Goal: Find specific page/section: Find specific page/section

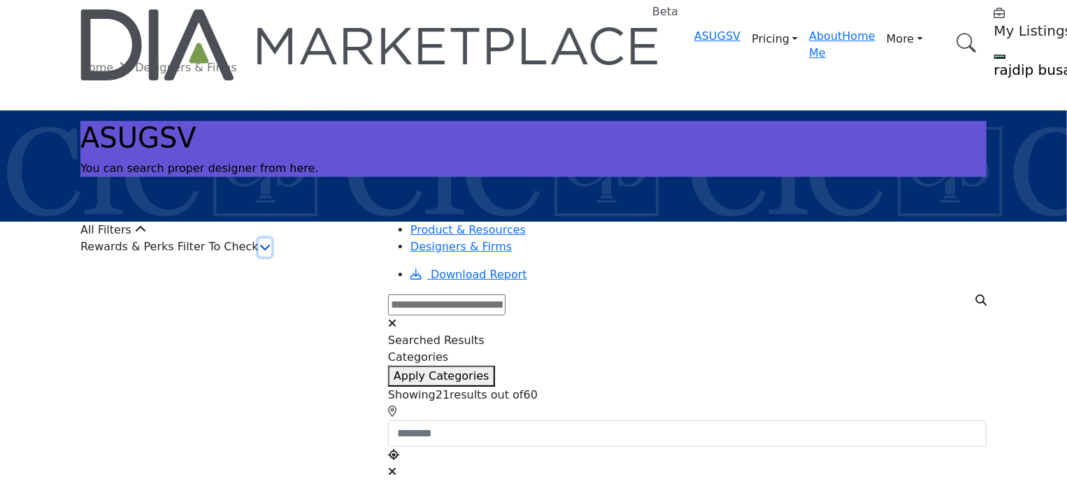
click at [271, 252] on icon "button" at bounding box center [264, 246] width 11 height 11
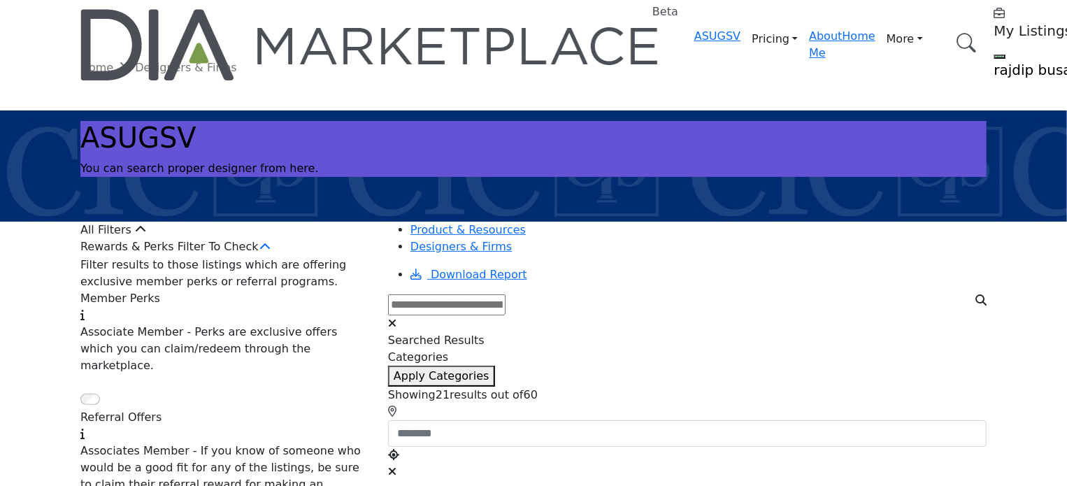
click at [346, 257] on div "Rewards & Perks Filter To Check" at bounding box center [225, 247] width 291 height 18
click at [266, 257] on div "Rewards & Perks Filter To Check" at bounding box center [225, 247] width 291 height 18
click at [310, 257] on div "Rewards & Perks Filter To Check" at bounding box center [225, 247] width 291 height 18
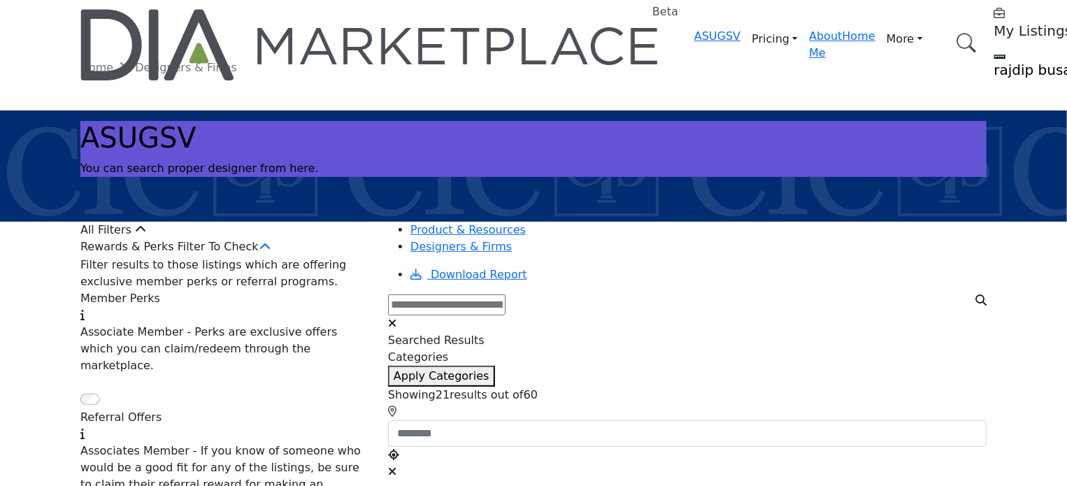
click at [310, 257] on div "Rewards & Perks Filter To Check" at bounding box center [225, 247] width 291 height 18
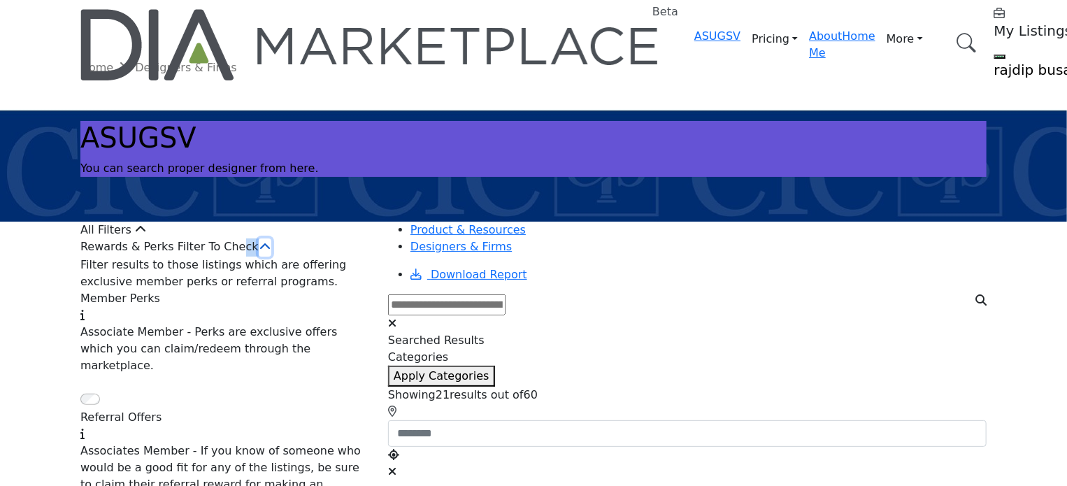
click at [271, 252] on icon "button" at bounding box center [264, 246] width 11 height 11
click at [350, 257] on div "Rewards & Perks Filter To Check" at bounding box center [225, 247] width 291 height 18
click at [271, 252] on icon "button" at bounding box center [264, 246] width 11 height 11
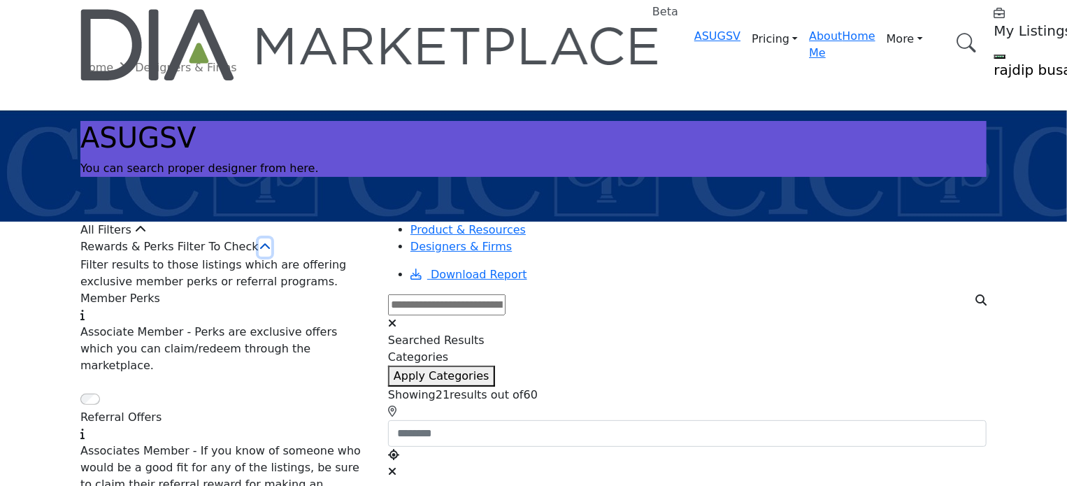
click at [271, 252] on icon "button" at bounding box center [264, 246] width 11 height 11
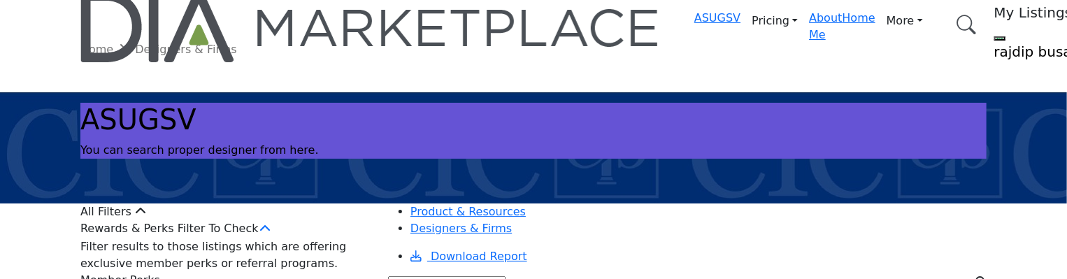
scroll to position [70, 0]
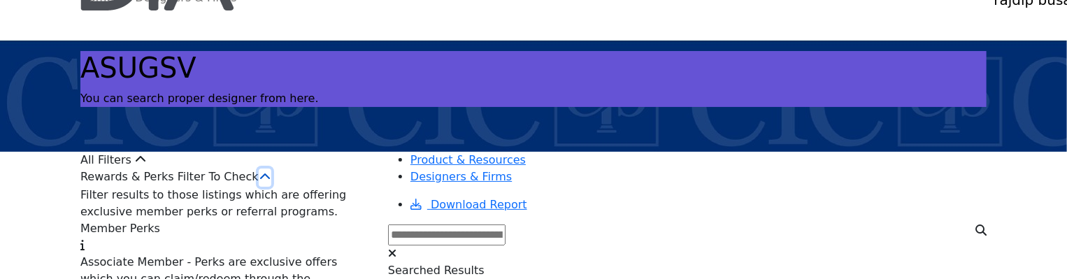
click at [271, 187] on button "button" at bounding box center [265, 177] width 13 height 18
click at [271, 182] on icon "button" at bounding box center [264, 176] width 11 height 11
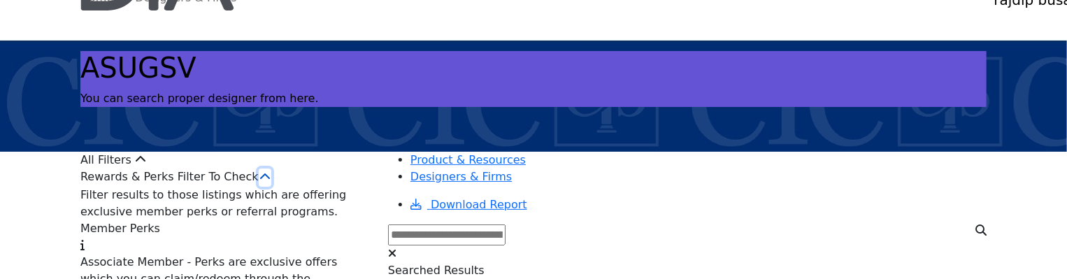
click at [271, 182] on icon "button" at bounding box center [264, 176] width 11 height 11
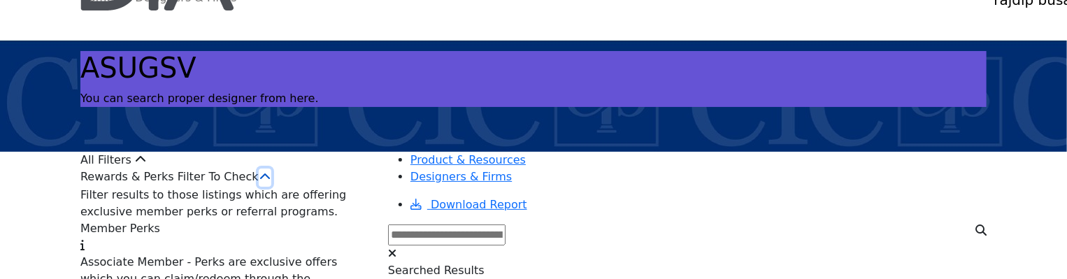
click at [271, 182] on icon "button" at bounding box center [264, 176] width 11 height 11
